Goal: Task Accomplishment & Management: Manage account settings

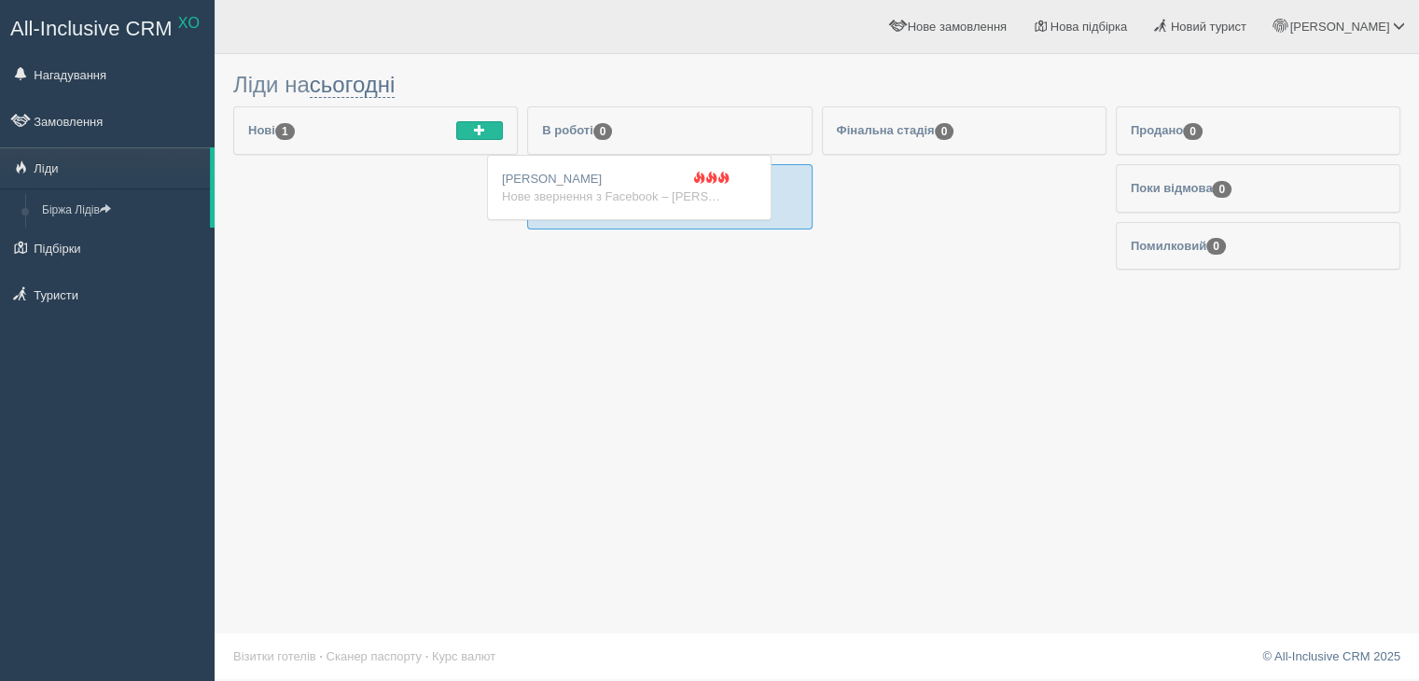
drag, startPoint x: 343, startPoint y: 201, endPoint x: 597, endPoint y: 193, distance: 253.8
click at [630, 210] on div "Нове звернення з Facebook – Ліля Єгипет Ім'я: Galina Polinyak Телефон: +3809843…" at bounding box center [669, 206] width 255 height 18
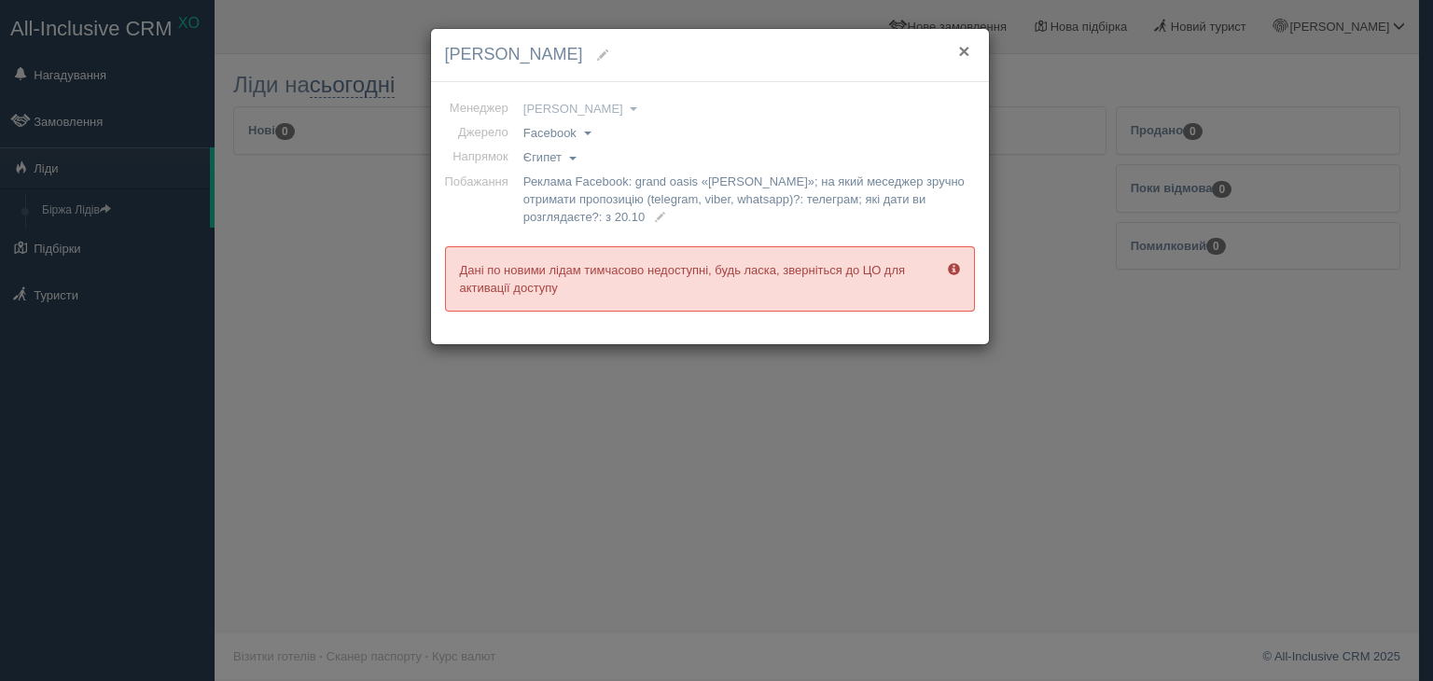
click at [965, 47] on button "×" at bounding box center [963, 51] width 11 height 20
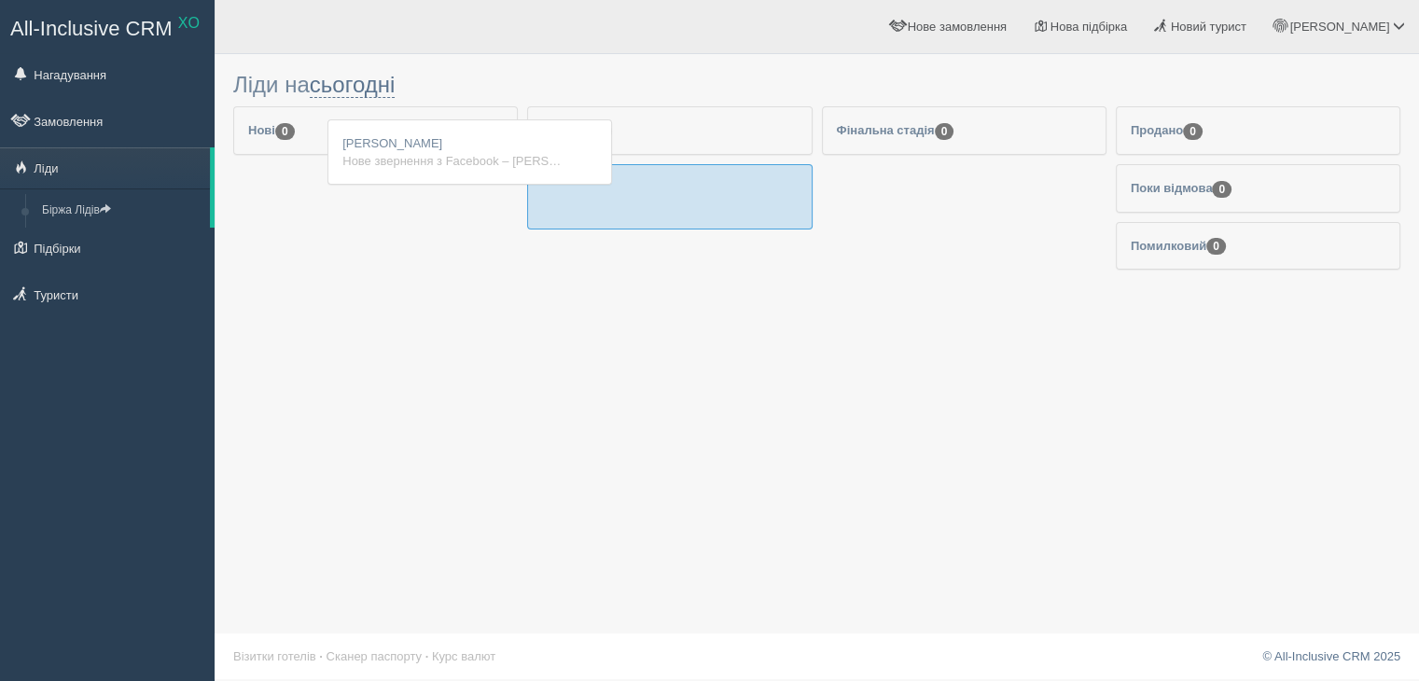
drag, startPoint x: 649, startPoint y: 214, endPoint x: 404, endPoint y: 180, distance: 247.6
drag, startPoint x: 551, startPoint y: 213, endPoint x: 215, endPoint y: 185, distance: 337.9
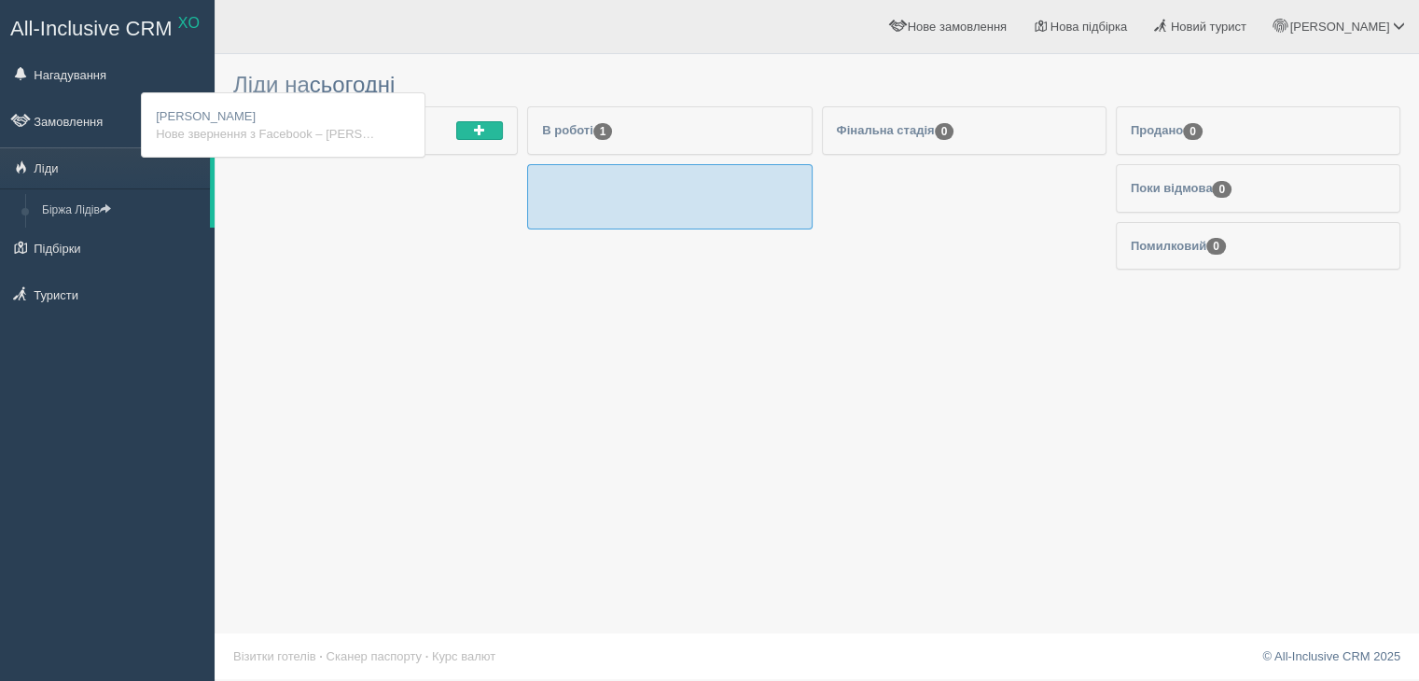
drag, startPoint x: 751, startPoint y: 195, endPoint x: 676, endPoint y: 165, distance: 80.4
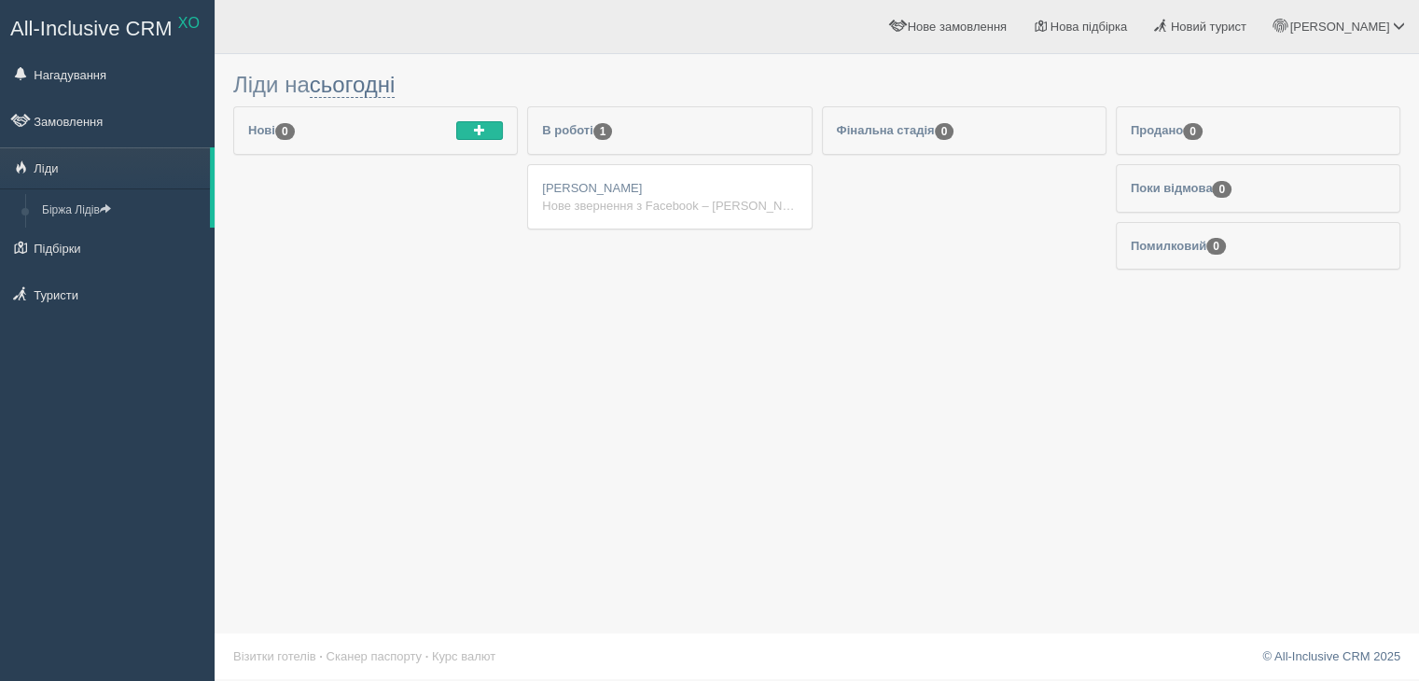
click at [687, 197] on div "Нове звернення з Facebook – [PERSON_NAME] Ім'я: [PERSON_NAME] Телефон: [PHONE_N…" at bounding box center [669, 206] width 255 height 18
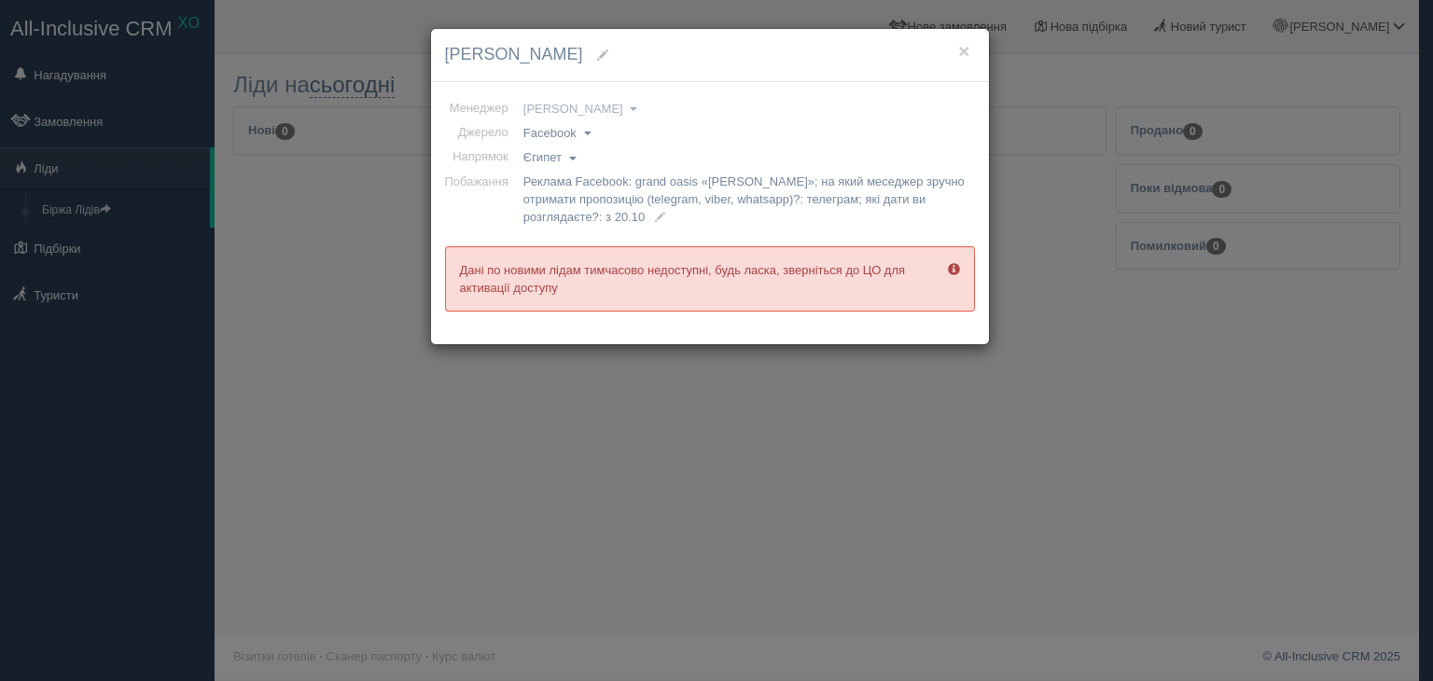
click at [950, 270] on span at bounding box center [954, 269] width 12 height 12
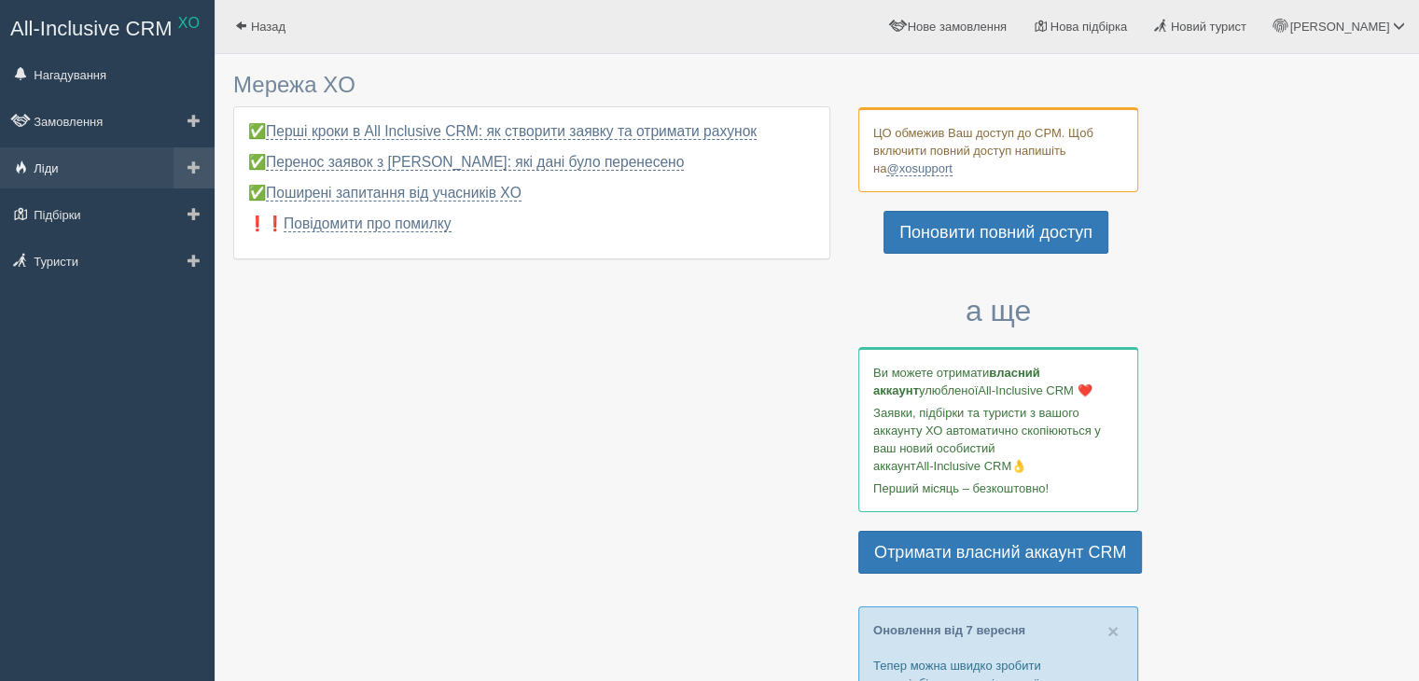
click at [37, 157] on link "Ліди" at bounding box center [107, 167] width 215 height 41
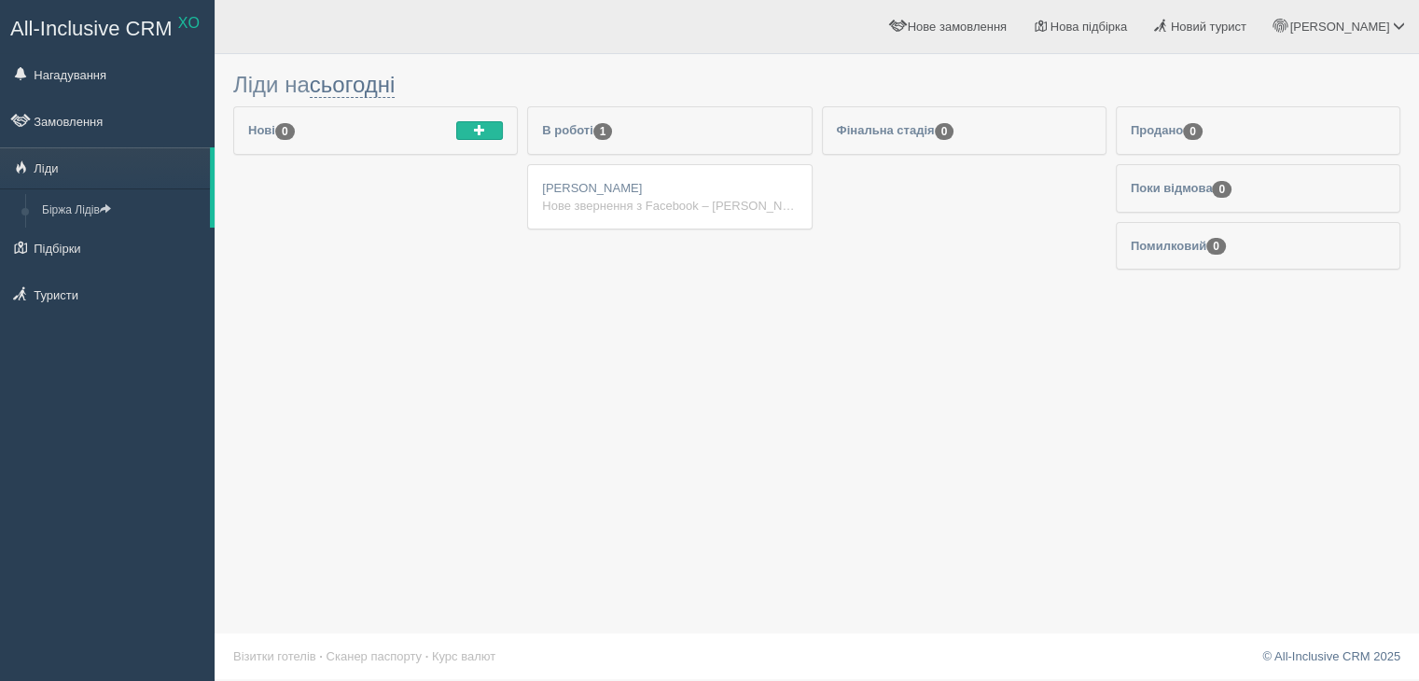
click at [657, 176] on div "Galina Polinyak Нове звернення з Facebook – Ліля Єгипет Ім'я: Galina Polinyak Т…" at bounding box center [669, 196] width 283 height 63
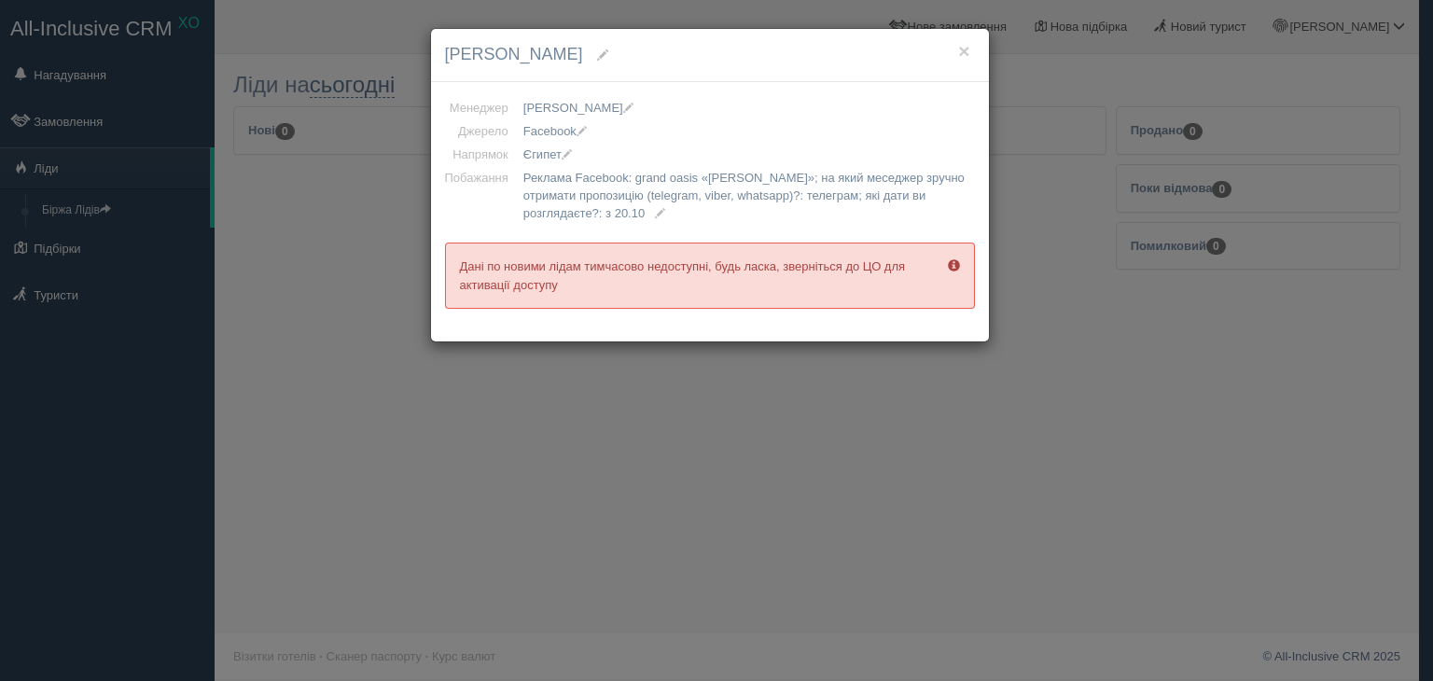
click at [521, 409] on div "× Galina Polinyak Менеджер Vladyslava Флегентова Аліна Бутенко Анна Хоменко Арт…" at bounding box center [716, 340] width 1433 height 681
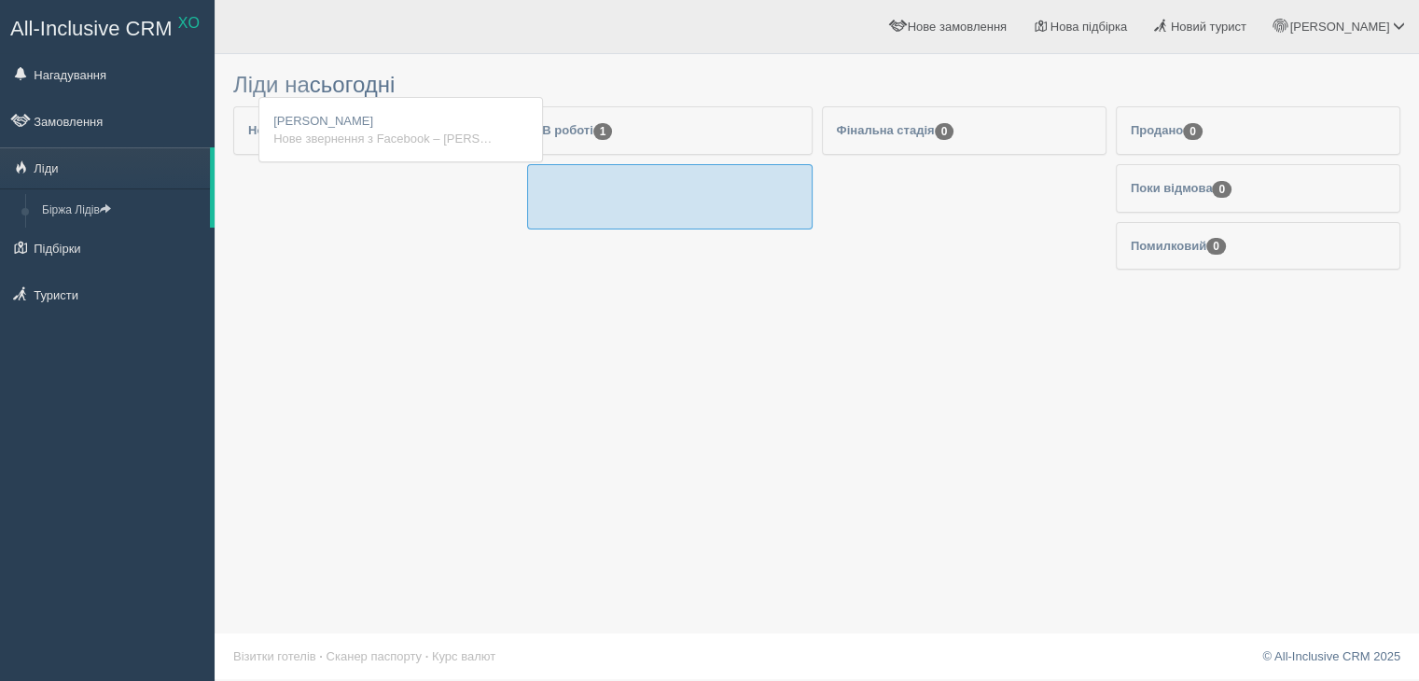
drag, startPoint x: 556, startPoint y: 187, endPoint x: 269, endPoint y: 134, distance: 292.2
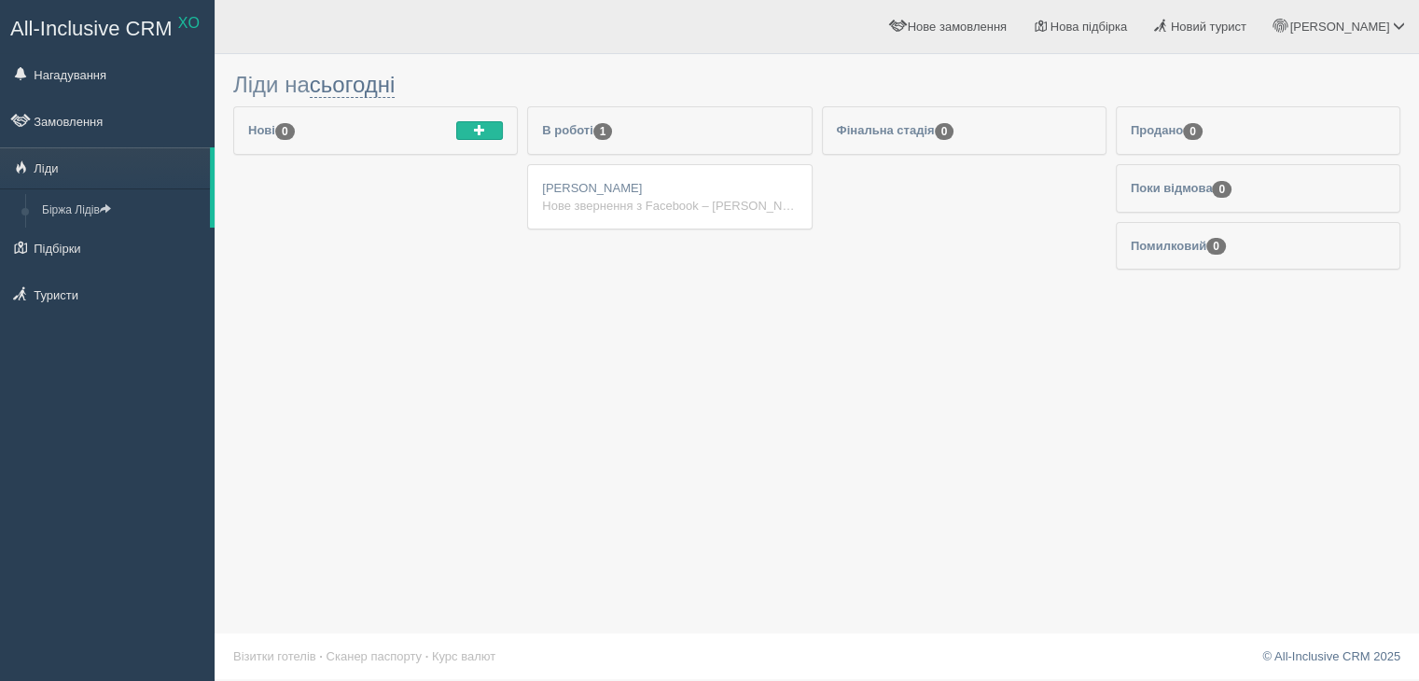
click at [556, 190] on span "Galina Polinyak" at bounding box center [592, 188] width 100 height 14
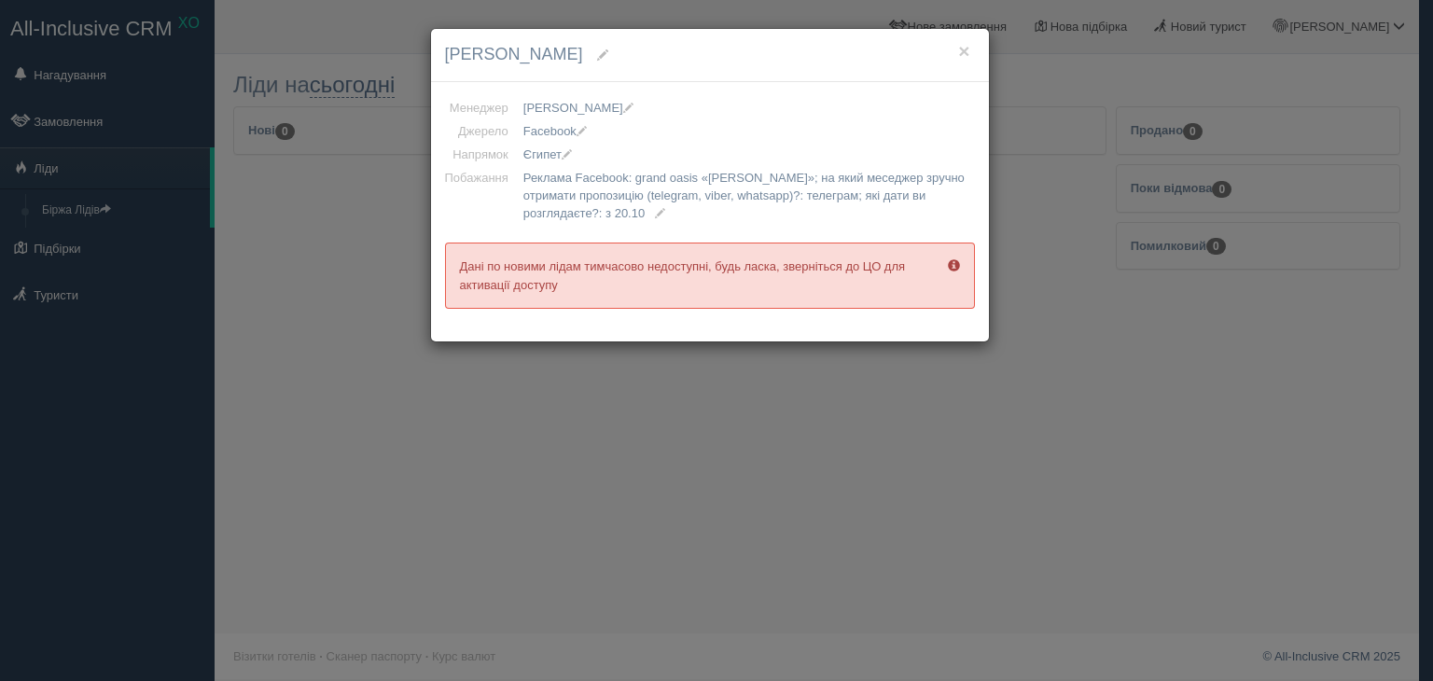
click at [361, 79] on div "× Galina Polinyak Менеджер [PERSON_NAME] [PERSON_NAME] [PERSON_NAME] [PERSON_NA…" at bounding box center [716, 340] width 1433 height 681
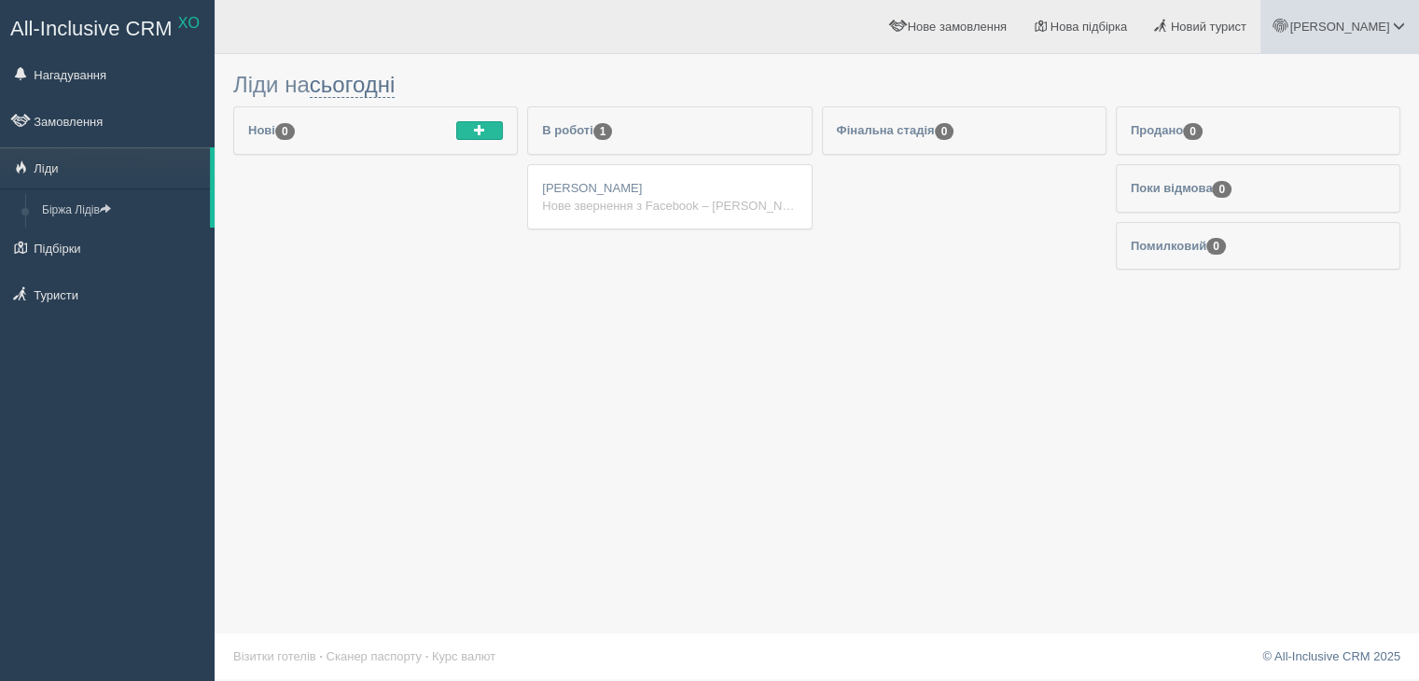
click at [1351, 39] on link "[PERSON_NAME]" at bounding box center [1339, 26] width 159 height 53
click at [1283, 80] on span "Мій профіль" at bounding box center [1287, 83] width 69 height 14
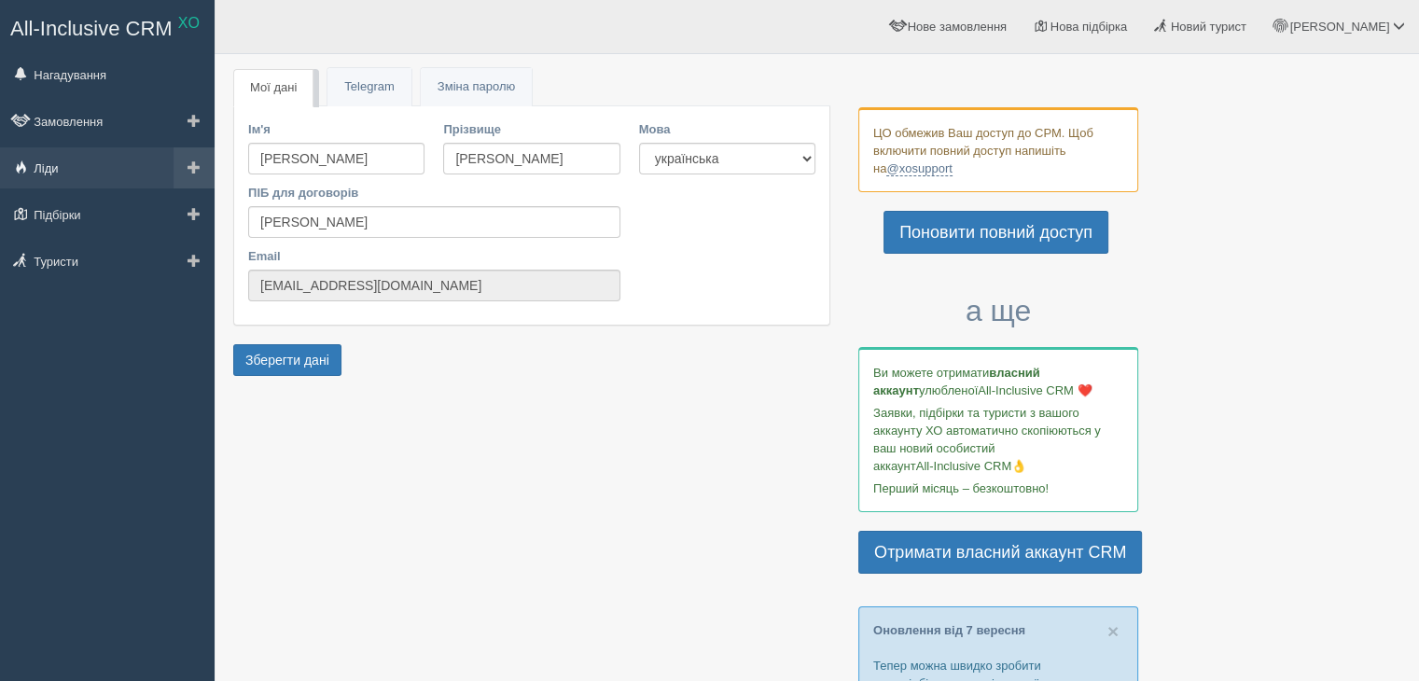
click at [50, 173] on link "Ліди" at bounding box center [107, 167] width 215 height 41
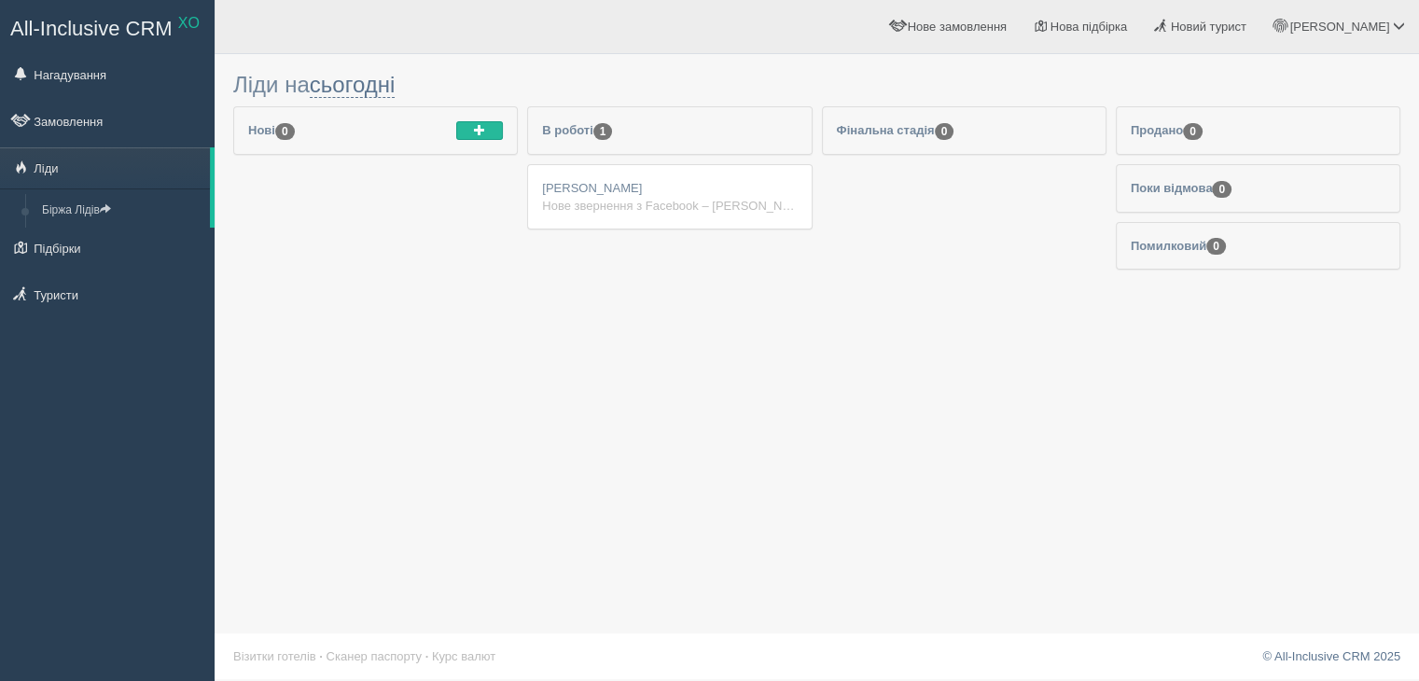
click at [643, 188] on div "[PERSON_NAME] Нове звернення з Facebook – [PERSON_NAME] Ім'я: [PERSON_NAME] Тел…" at bounding box center [669, 196] width 283 height 63
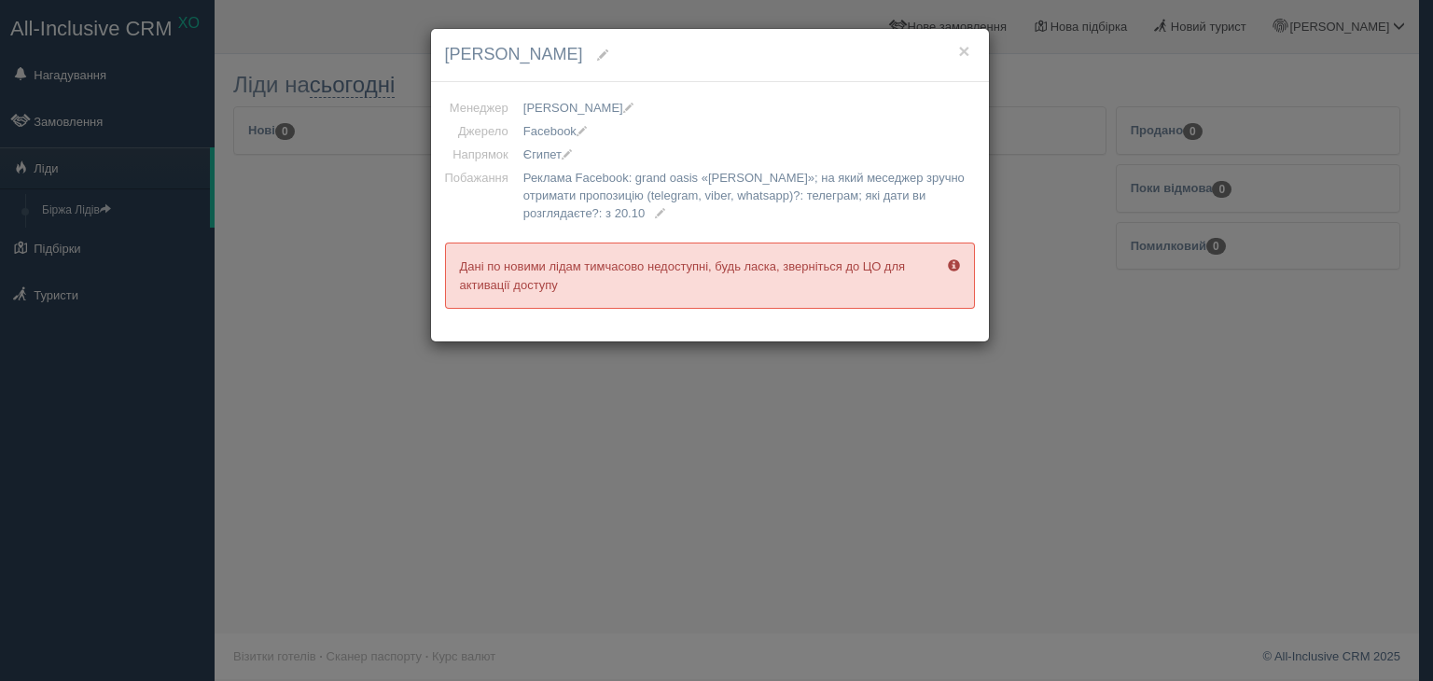
drag, startPoint x: 444, startPoint y: 43, endPoint x: 561, endPoint y: 37, distance: 116.7
click at [561, 37] on div "× Galina Polinyak" at bounding box center [710, 55] width 558 height 53
copy span "[PERSON_NAME]"
click at [832, 648] on div "× Galina Polinyak Менеджер [PERSON_NAME] [PERSON_NAME] [PERSON_NAME] [PERSON_NA…" at bounding box center [716, 340] width 1433 height 681
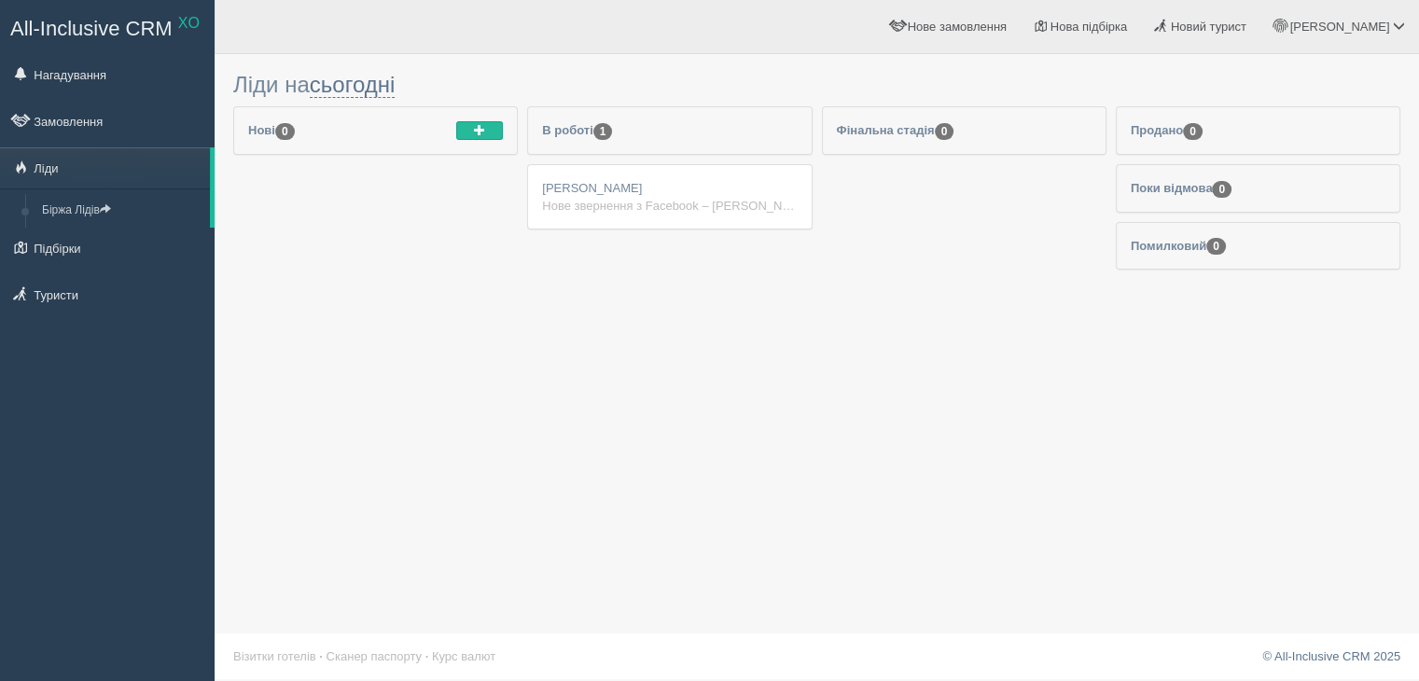
click at [712, 206] on div "Нове звернення з Facebook – [PERSON_NAME] Ім'я: [PERSON_NAME] Телефон: [PHONE_N…" at bounding box center [669, 206] width 255 height 18
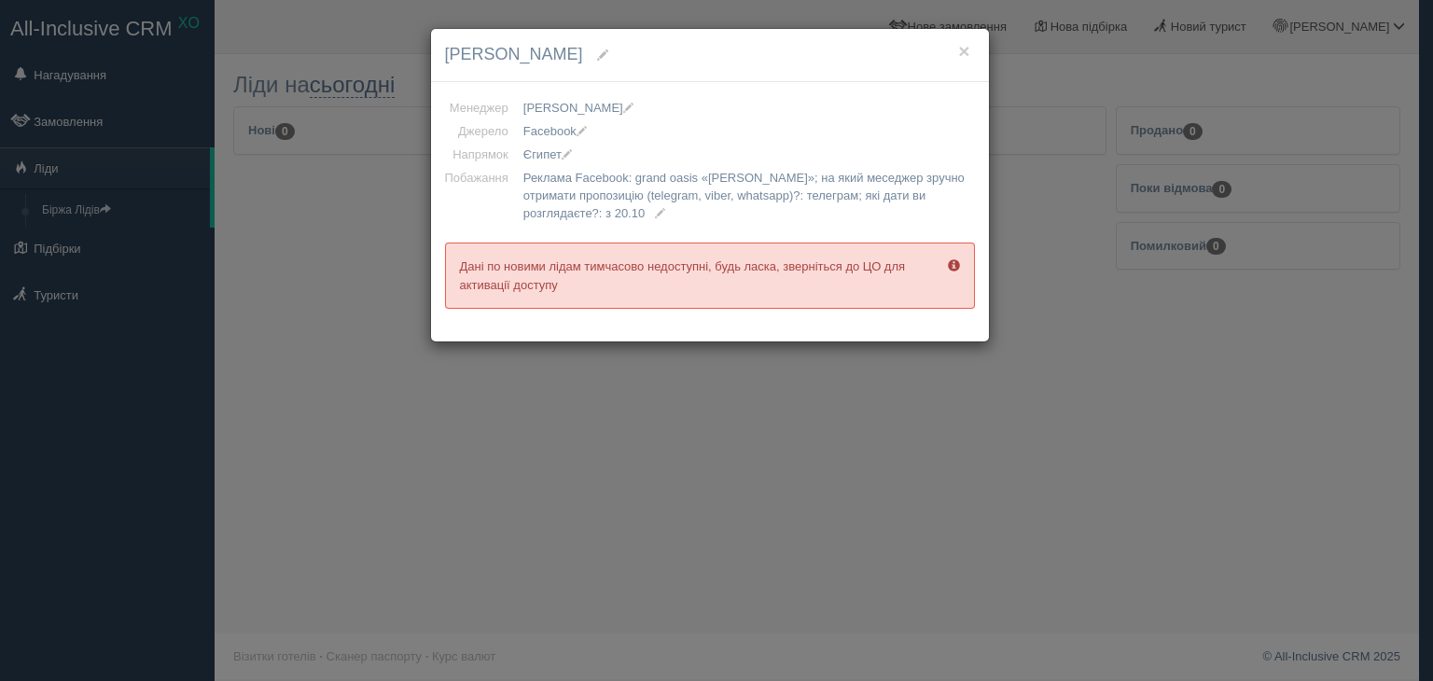
click at [447, 411] on div "× Galina Polinyak Менеджер [PERSON_NAME] [PERSON_NAME] [PERSON_NAME] [PERSON_NA…" at bounding box center [716, 340] width 1433 height 681
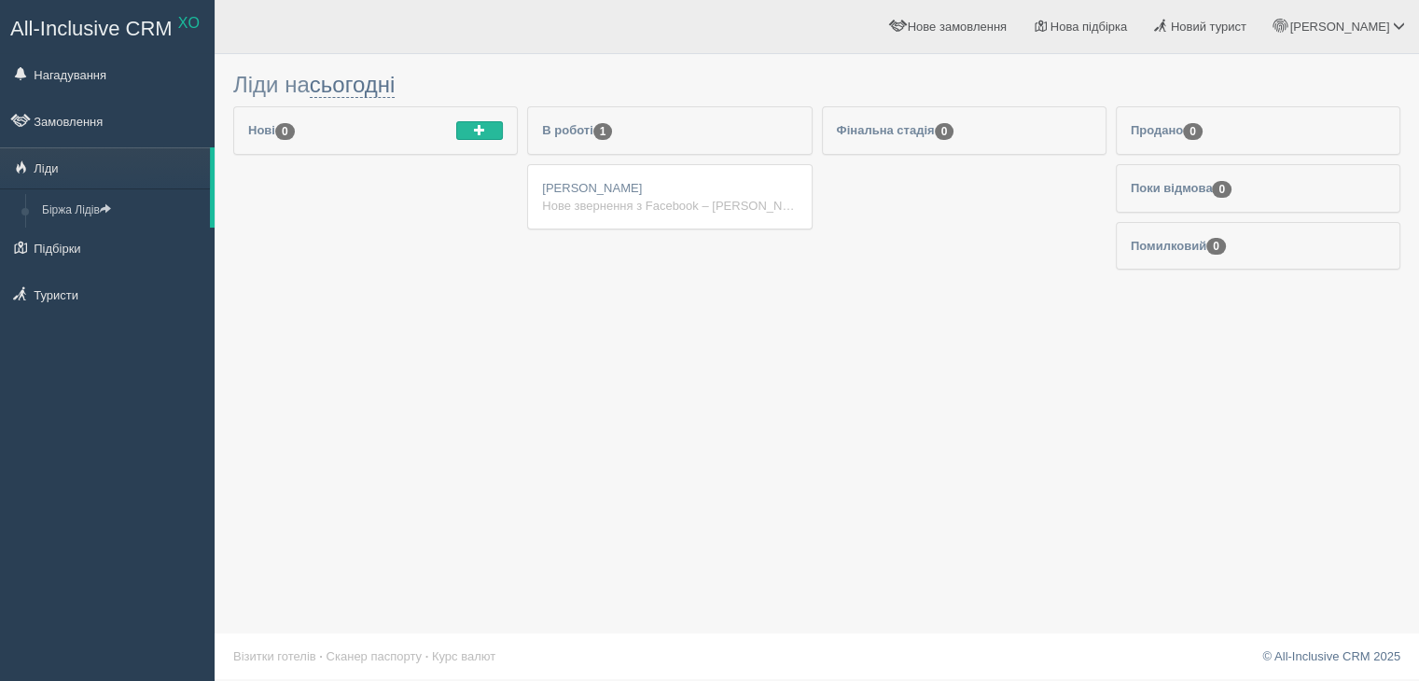
click at [641, 222] on div "[PERSON_NAME] Нове звернення з Facebook – [PERSON_NAME] Ім'я: [PERSON_NAME] Тел…" at bounding box center [669, 196] width 283 height 63
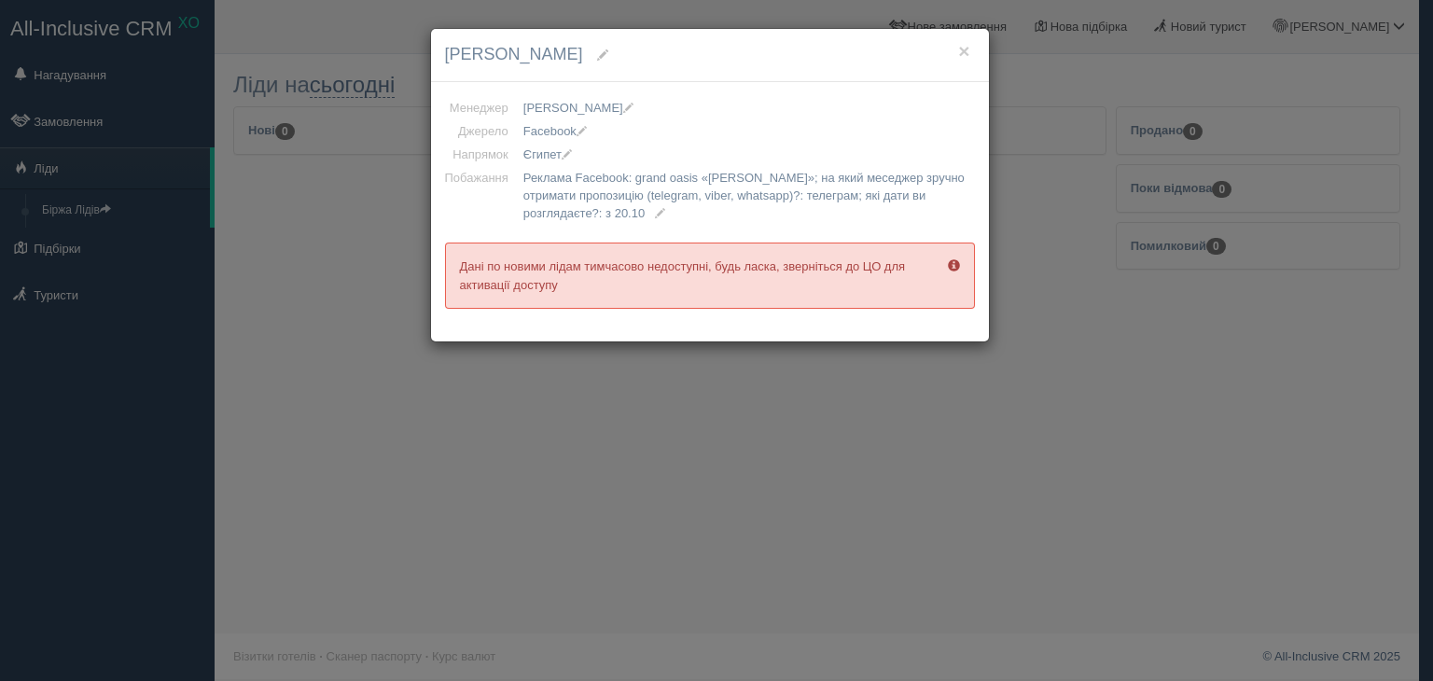
click at [974, 43] on h4 "[PERSON_NAME]" at bounding box center [710, 55] width 530 height 24
drag, startPoint x: 965, startPoint y: 46, endPoint x: 686, endPoint y: 638, distance: 655.1
click at [686, 638] on div "× Galina Polinyak Менеджер [PERSON_NAME] [PERSON_NAME] [PERSON_NAME] [PERSON_NA…" at bounding box center [716, 340] width 1433 height 681
click at [322, 653] on div "× Galina Polinyak Менеджер [PERSON_NAME] [PERSON_NAME] [PERSON_NAME] [PERSON_NA…" at bounding box center [716, 340] width 1433 height 681
